Goal: Task Accomplishment & Management: Use online tool/utility

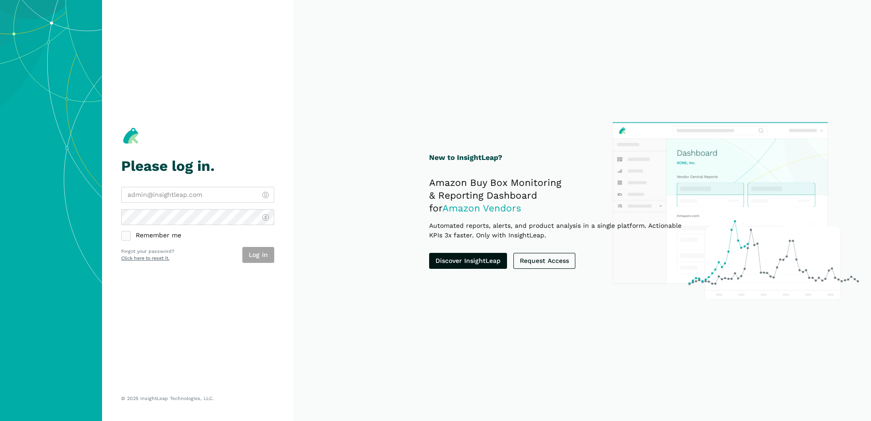
click at [156, 235] on label "Remember me" at bounding box center [197, 235] width 153 height 9
click at [122, 232] on input "Remember me" at bounding box center [121, 231] width 0 height 0
checkbox input "true"
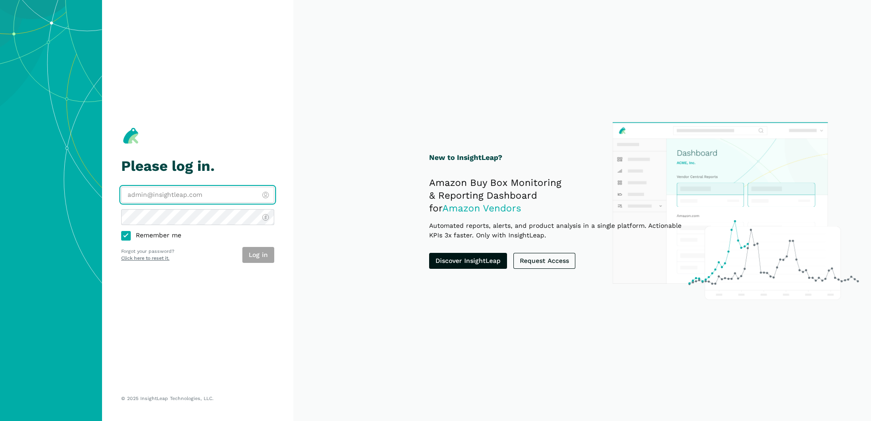
click at [194, 192] on input "email" at bounding box center [197, 195] width 153 height 16
type input "[EMAIL_ADDRESS][DOMAIN_NAME]"
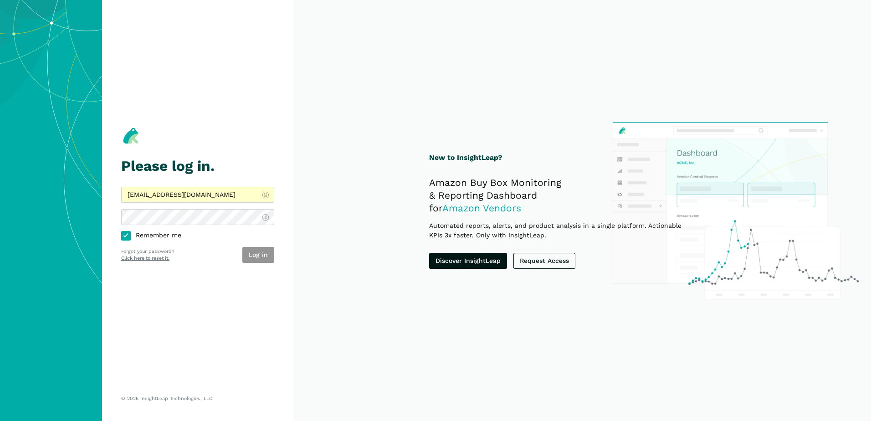
click at [253, 251] on button "Log in" at bounding box center [258, 255] width 32 height 16
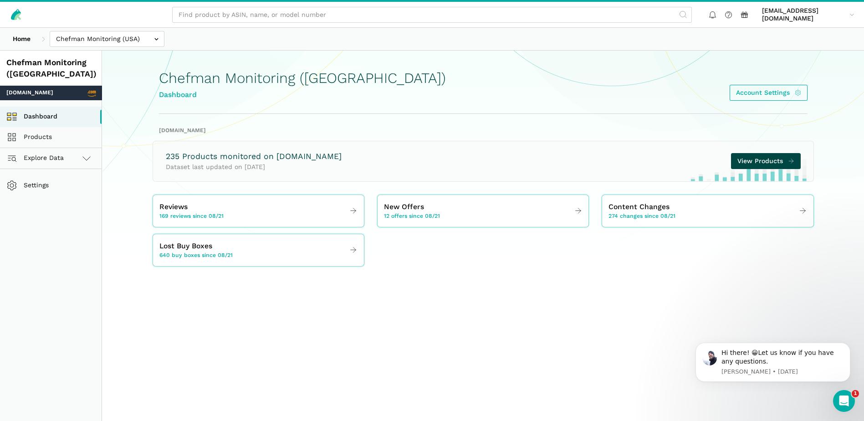
click at [761, 161] on span "View Products" at bounding box center [761, 161] width 46 height 10
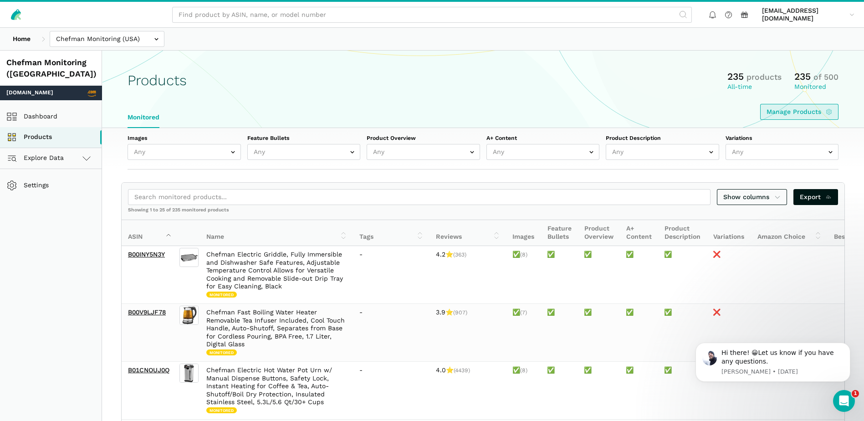
click at [807, 110] on link "Manage Products" at bounding box center [800, 112] width 79 height 16
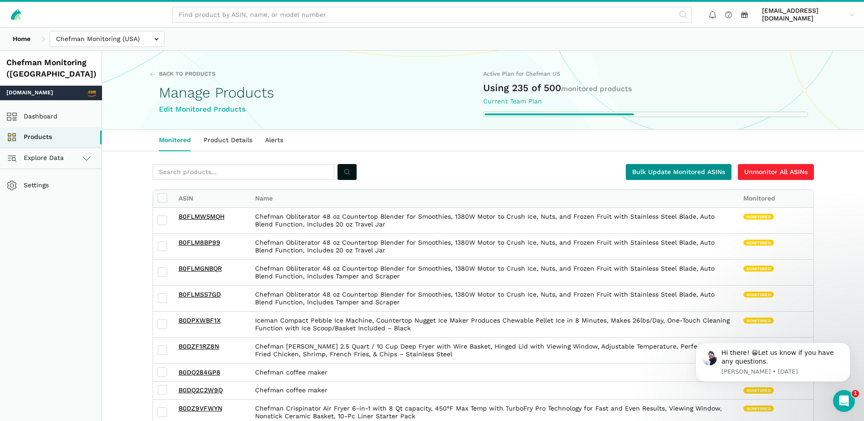
click at [694, 175] on link "Bulk Update Monitored ASINs" at bounding box center [679, 172] width 106 height 16
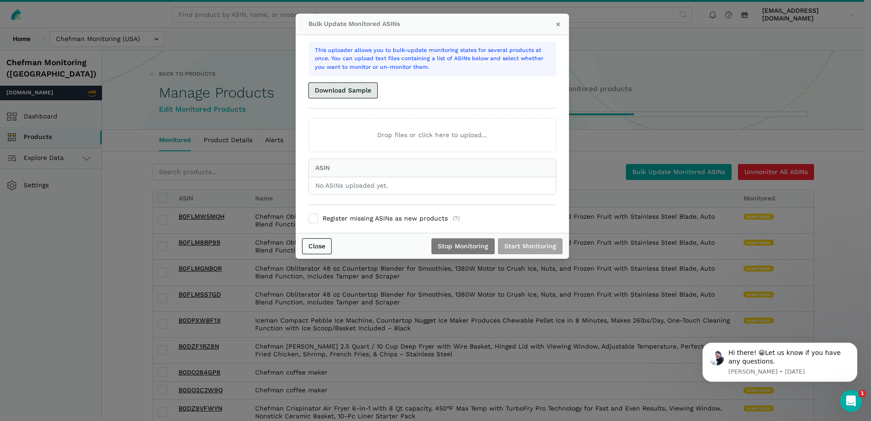
click at [351, 93] on button "Download Sample" at bounding box center [343, 90] width 69 height 16
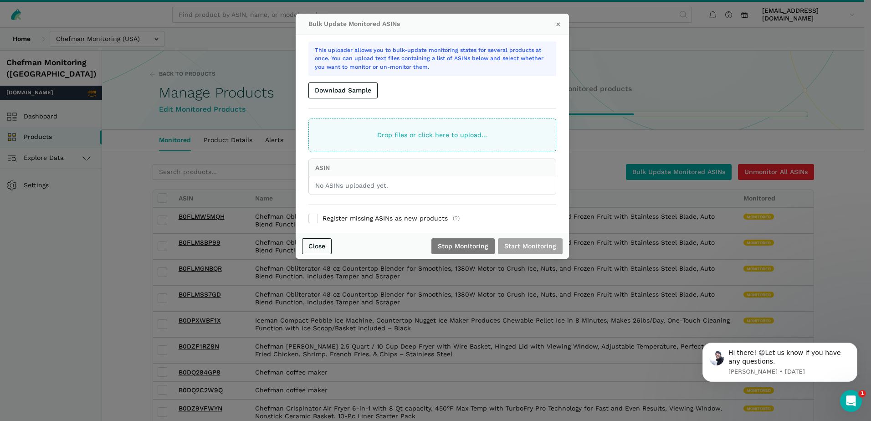
click at [417, 139] on ui-file-dropper "Drop files or click here to upload..." at bounding box center [433, 135] width 248 height 35
type input "C:\fakepath\ASINs (8).txt"
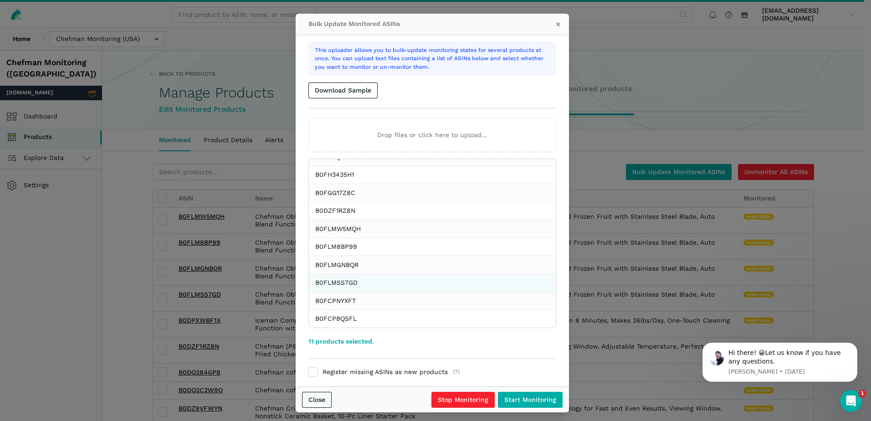
scroll to position [5, 0]
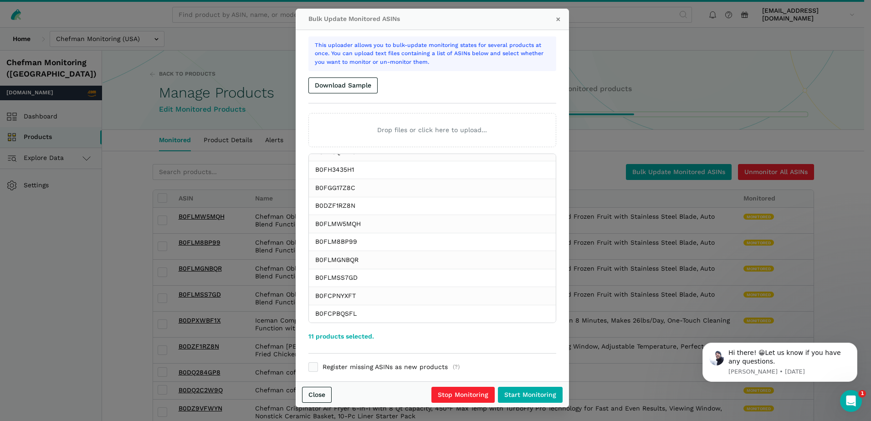
click at [381, 368] on label "Register missing ASINs as new products (?)" at bounding box center [433, 367] width 248 height 9
click at [309, 364] on input "Register missing ASINs as new products (?)" at bounding box center [309, 363] width 0 height 0
checkbox input "true"
click at [513, 398] on input "Start Monitoring" at bounding box center [530, 395] width 65 height 16
